Goal: Transaction & Acquisition: Purchase product/service

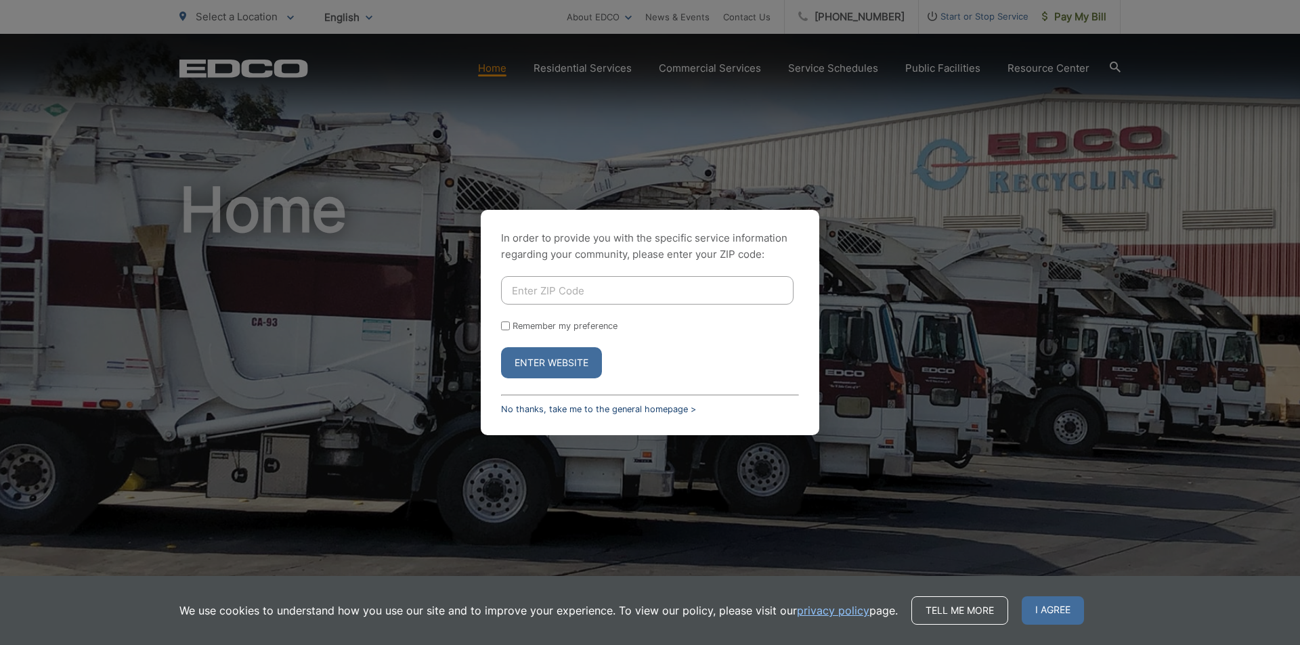
click at [654, 414] on link "No thanks, take me to the general homepage >" at bounding box center [598, 409] width 195 height 10
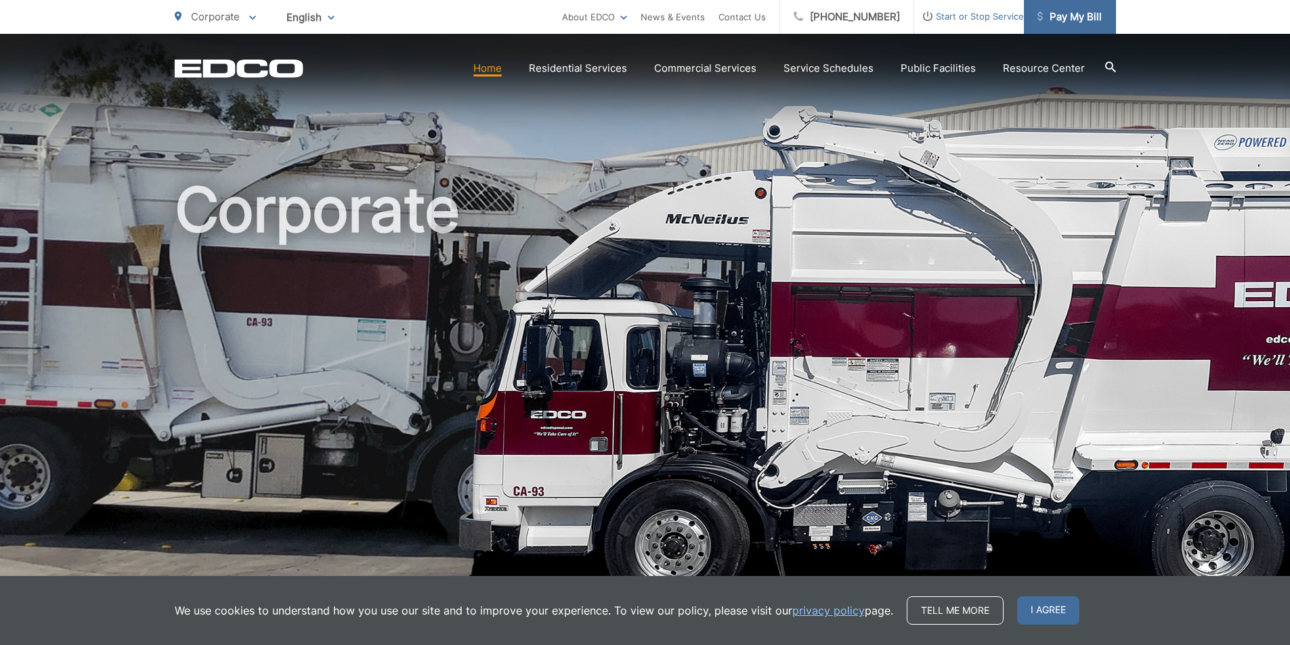
click at [1073, 13] on span "Pay My Bill" at bounding box center [1069, 17] width 64 height 16
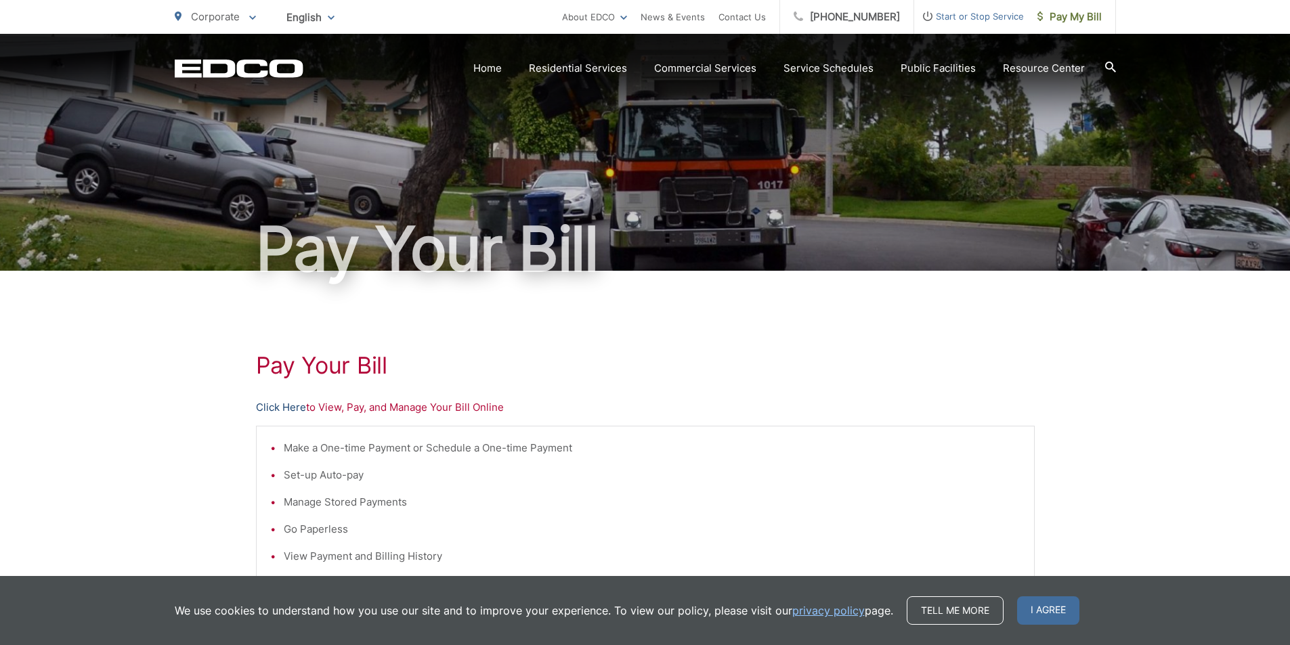
click at [284, 411] on link "Click Here" at bounding box center [281, 407] width 50 height 16
